Goal: Information Seeking & Learning: Find specific fact

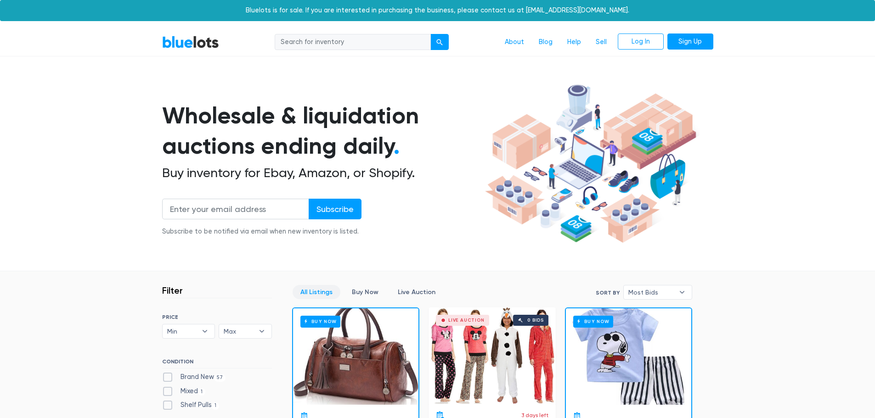
click at [329, 39] on input "search" at bounding box center [353, 42] width 156 height 17
type input "spartan camera"
click at [430, 34] on button "submit" at bounding box center [439, 42] width 18 height 17
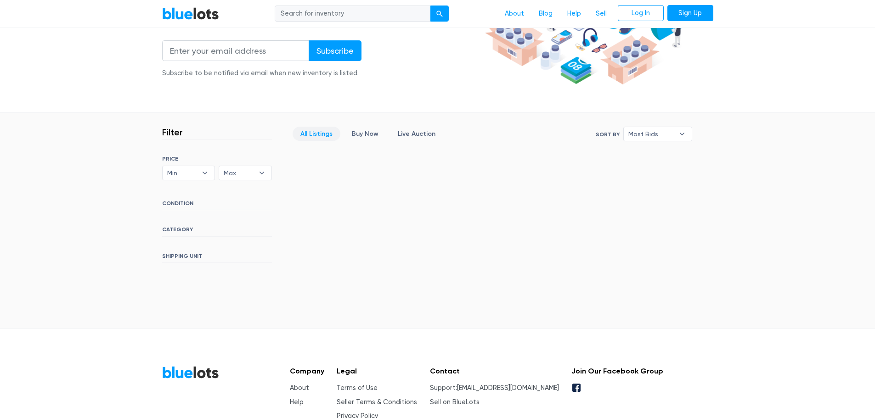
scroll to position [138, 0]
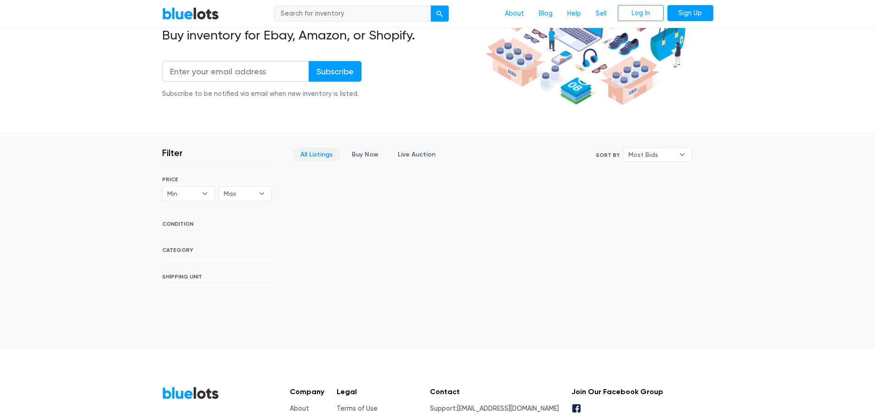
click at [327, 9] on input "search" at bounding box center [353, 14] width 156 height 17
type input "trail camera"
click at [430, 6] on button "submit" at bounding box center [439, 14] width 18 height 17
